Goal: Understand site structure: Understand site structure

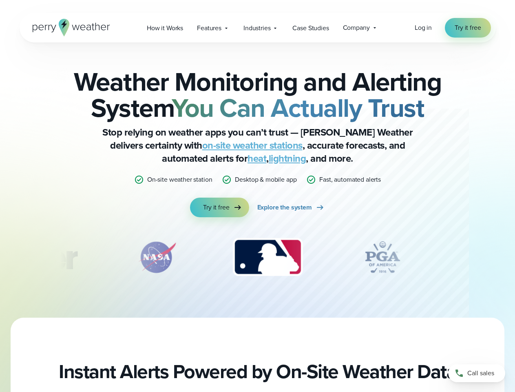
click at [258, 196] on div "Weather Monitoring and Alerting System You Can Actually Trust Stop relying on w…" at bounding box center [257, 143] width 395 height 149
click at [258, 28] on span "Industries" at bounding box center [257, 28] width 27 height 10
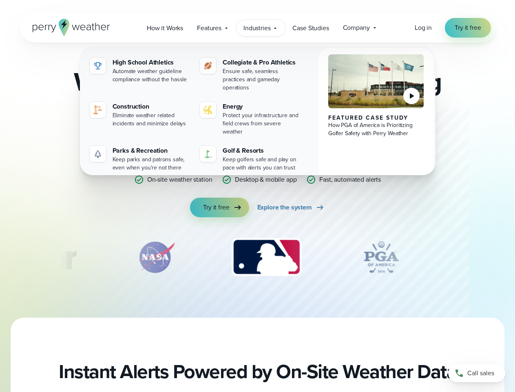
click at [258, 257] on img "3 of 12" at bounding box center [267, 257] width 86 height 41
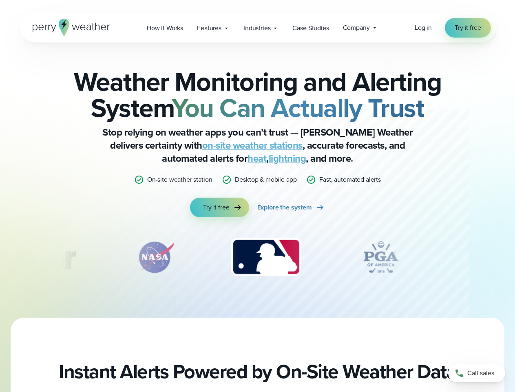
click at [0, 257] on div "Weather Monitoring and Alerting System You Can Actually Trust Stop relying on w…" at bounding box center [257, 179] width 515 height 275
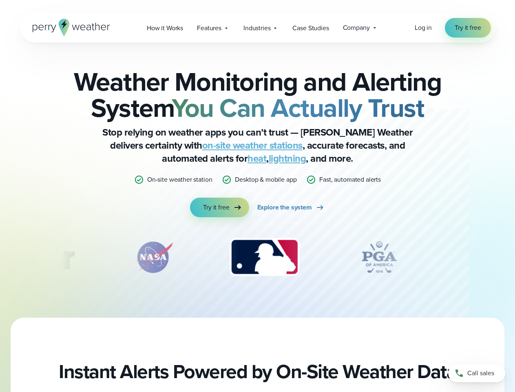
click at [0, 257] on div "Weather Monitoring and Alerting System You Can Actually Trust Stop relying on w…" at bounding box center [257, 179] width 515 height 275
